Goal: Check status: Verify the current state of an ongoing process or item

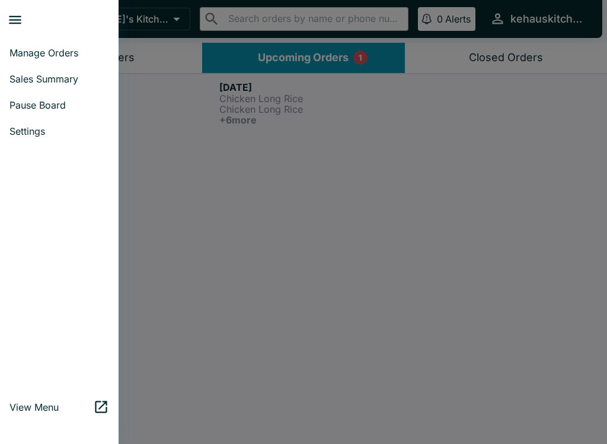
click at [60, 63] on link "Manage Orders" at bounding box center [59, 53] width 119 height 26
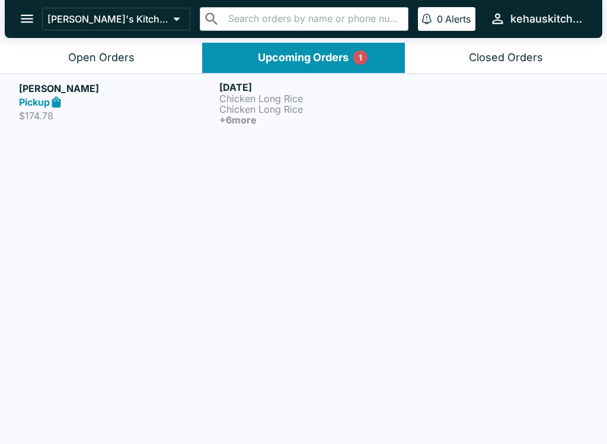
click at [101, 62] on div "Open Orders" at bounding box center [101, 58] width 66 height 14
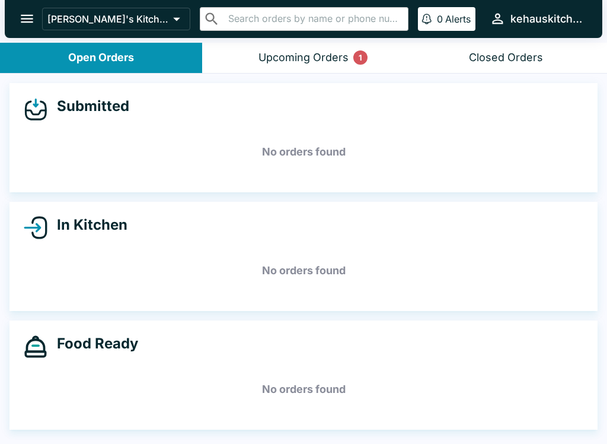
click at [287, 61] on div "Upcoming Orders 1" at bounding box center [304, 58] width 90 height 14
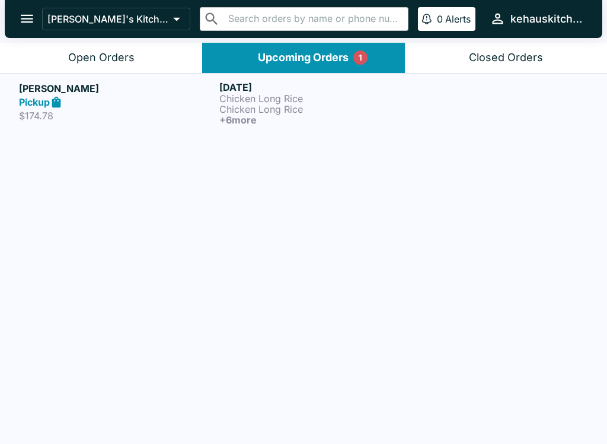
click at [286, 60] on div "Upcoming Orders 1" at bounding box center [303, 58] width 91 height 14
click at [307, 55] on div "Upcoming Orders 1" at bounding box center [303, 58] width 91 height 14
click at [250, 114] on h6 "+ 6 more" at bounding box center [317, 119] width 196 height 11
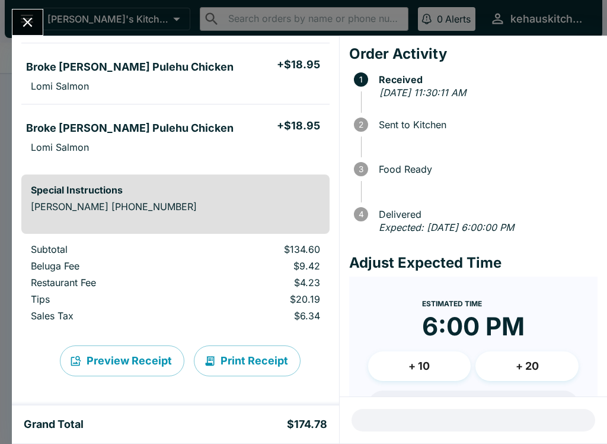
scroll to position [396, 0]
click at [30, 19] on icon "Close" at bounding box center [27, 22] width 9 height 9
click at [30, 18] on icon "open drawer" at bounding box center [27, 19] width 12 height 8
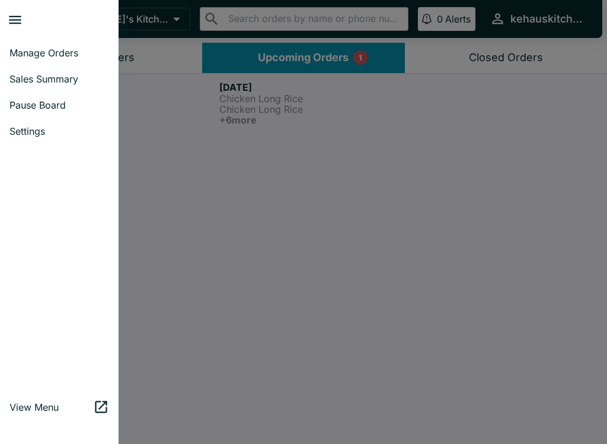
click at [63, 84] on span "Sales Summary" at bounding box center [59, 79] width 100 height 12
select select "03:00"
